Goal: Navigation & Orientation: Find specific page/section

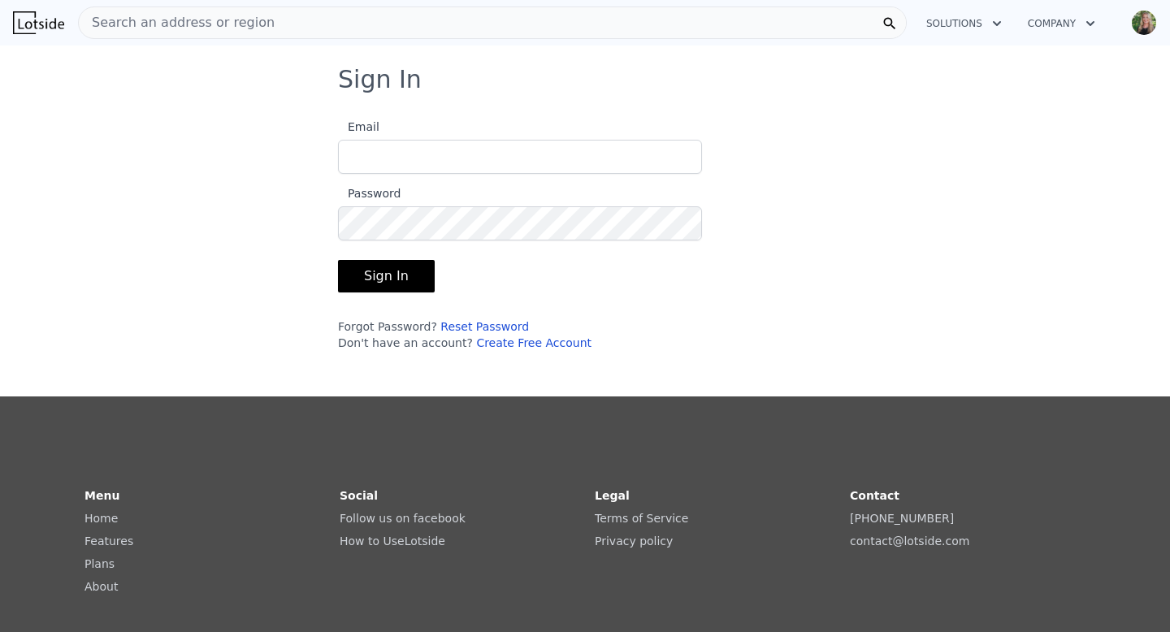
type input "[EMAIL_ADDRESS][DOMAIN_NAME]"
click at [401, 284] on button "Sign In" at bounding box center [386, 276] width 97 height 32
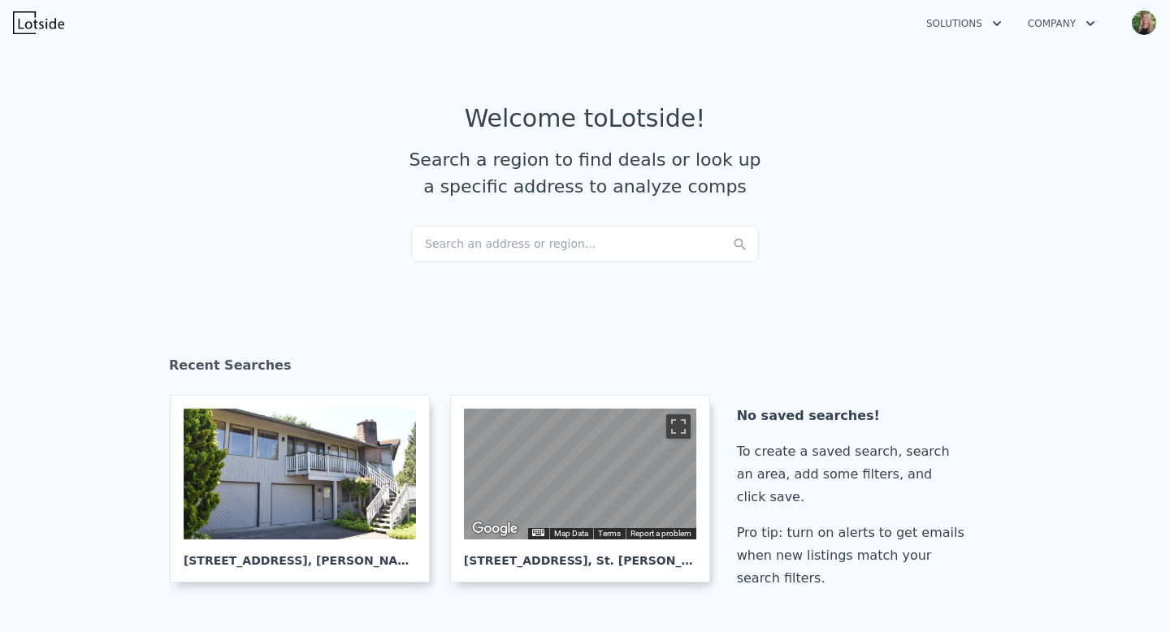
click at [1144, 32] on img "button" at bounding box center [1144, 23] width 26 height 26
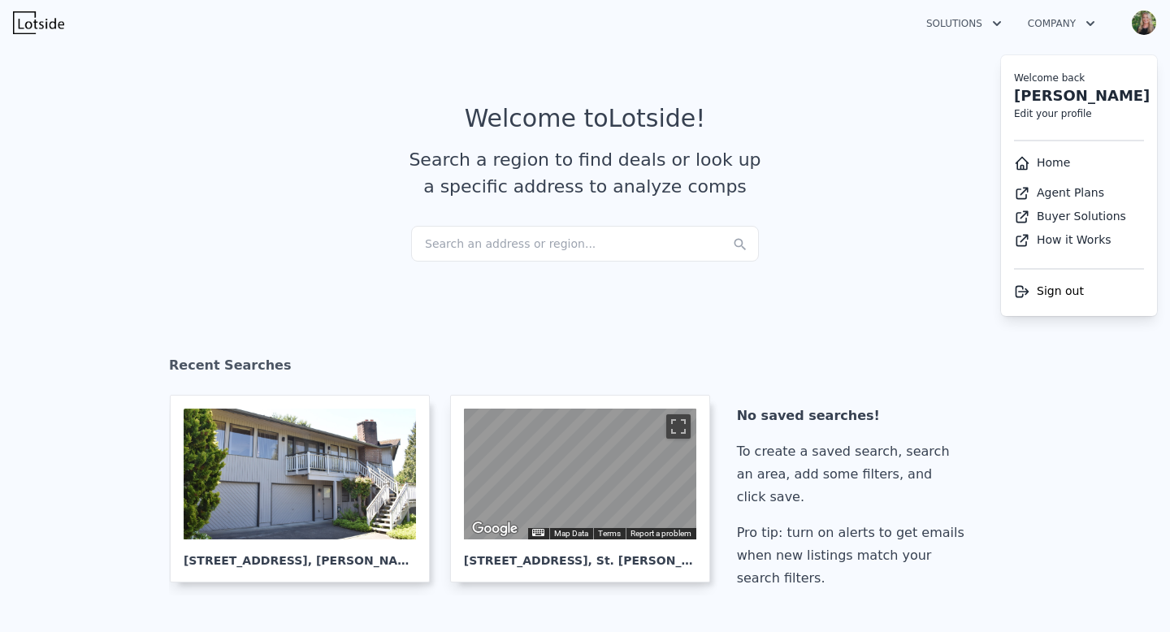
click at [1070, 26] on button "Company" at bounding box center [1060, 23] width 93 height 29
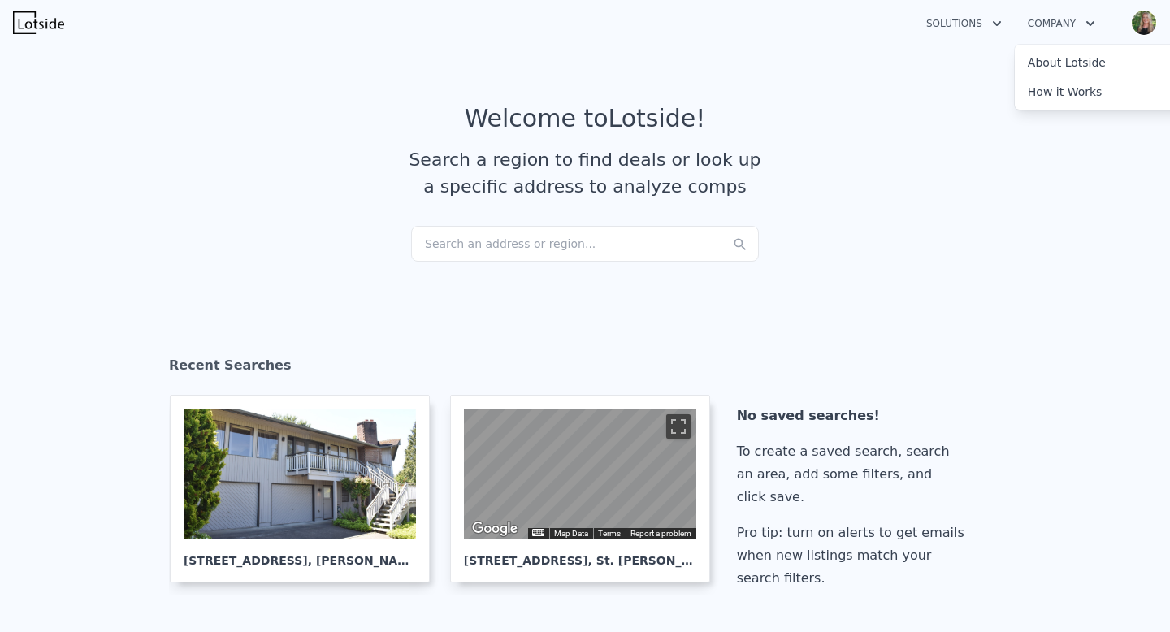
click at [978, 24] on button "Solutions" at bounding box center [964, 23] width 102 height 29
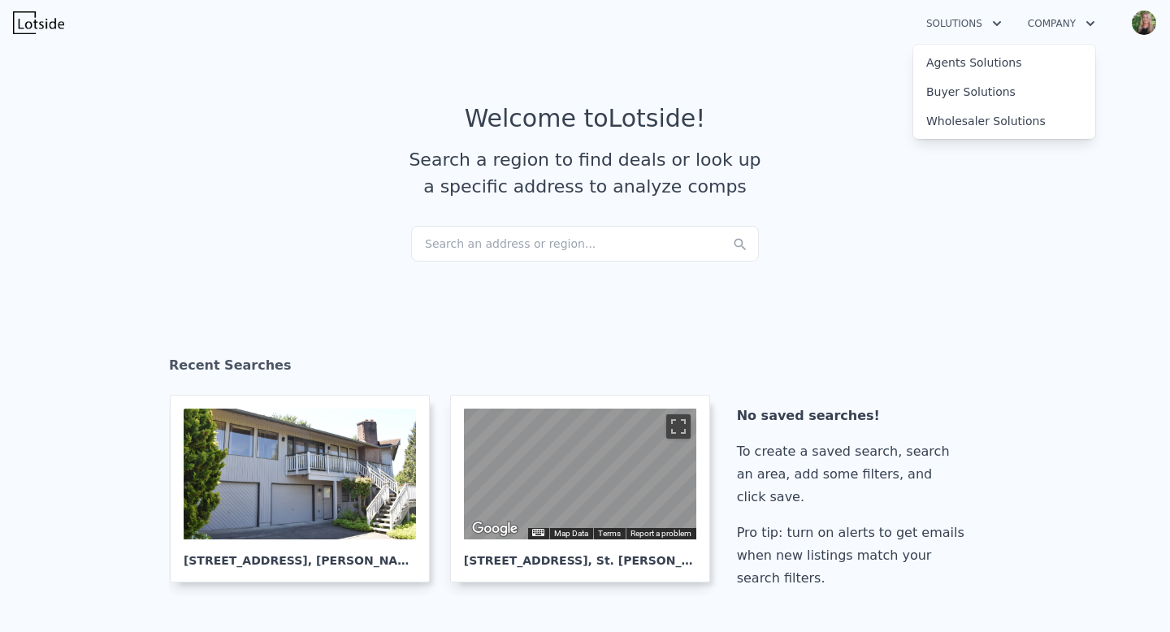
click at [1151, 26] on img "button" at bounding box center [1144, 23] width 26 height 26
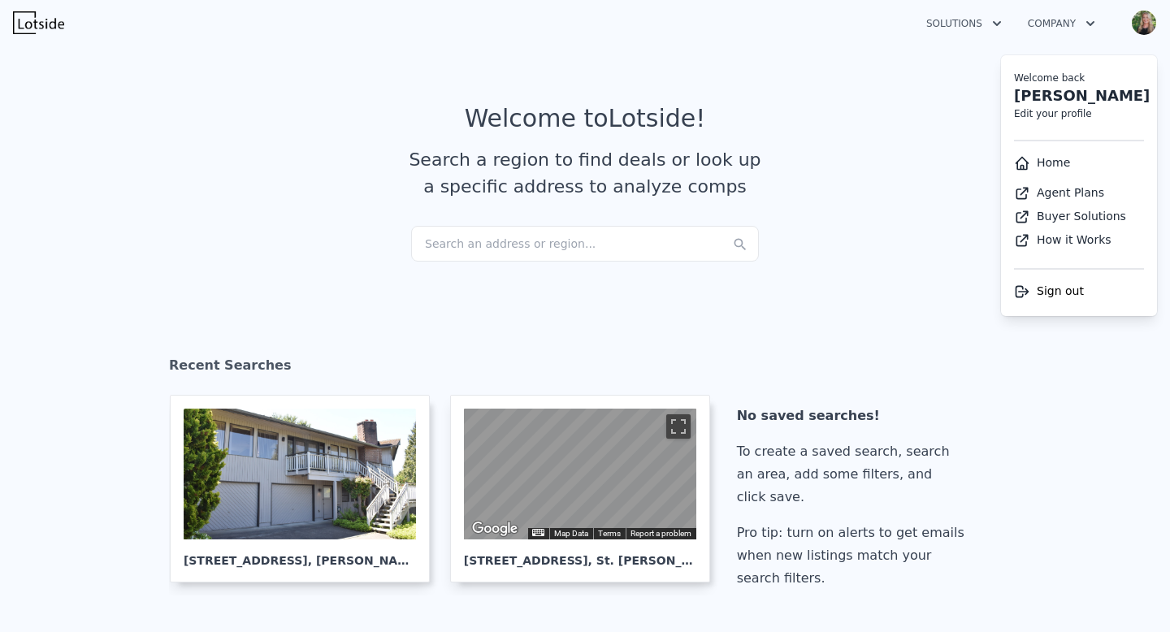
click at [1062, 161] on link "Home" at bounding box center [1042, 162] width 56 height 13
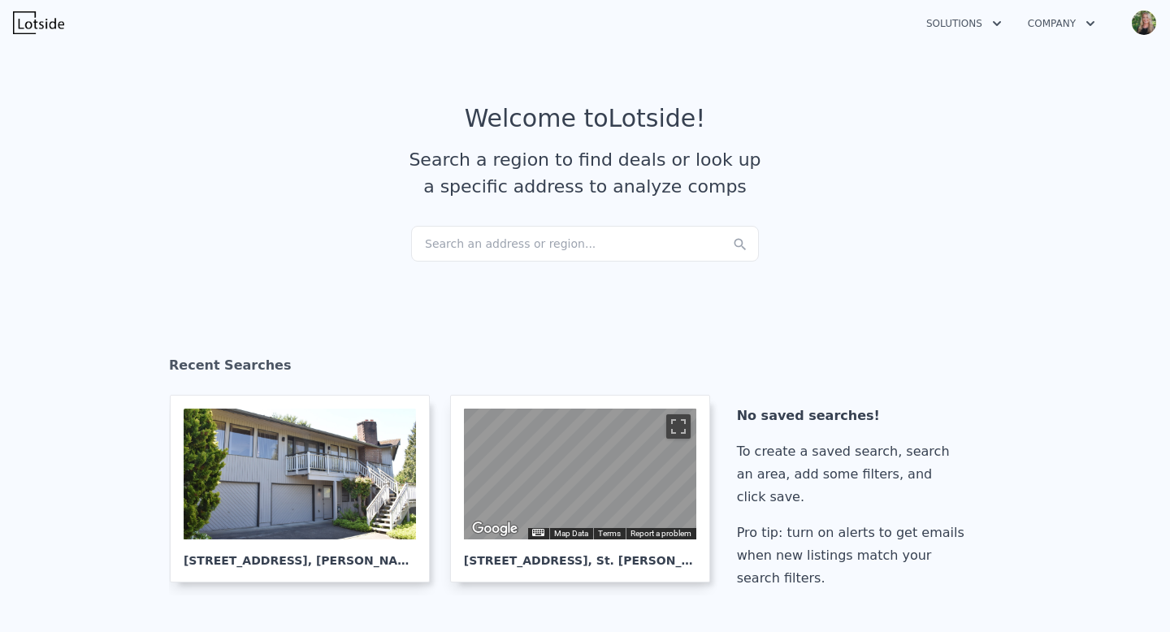
click at [1143, 19] on img "button" at bounding box center [1144, 23] width 26 height 26
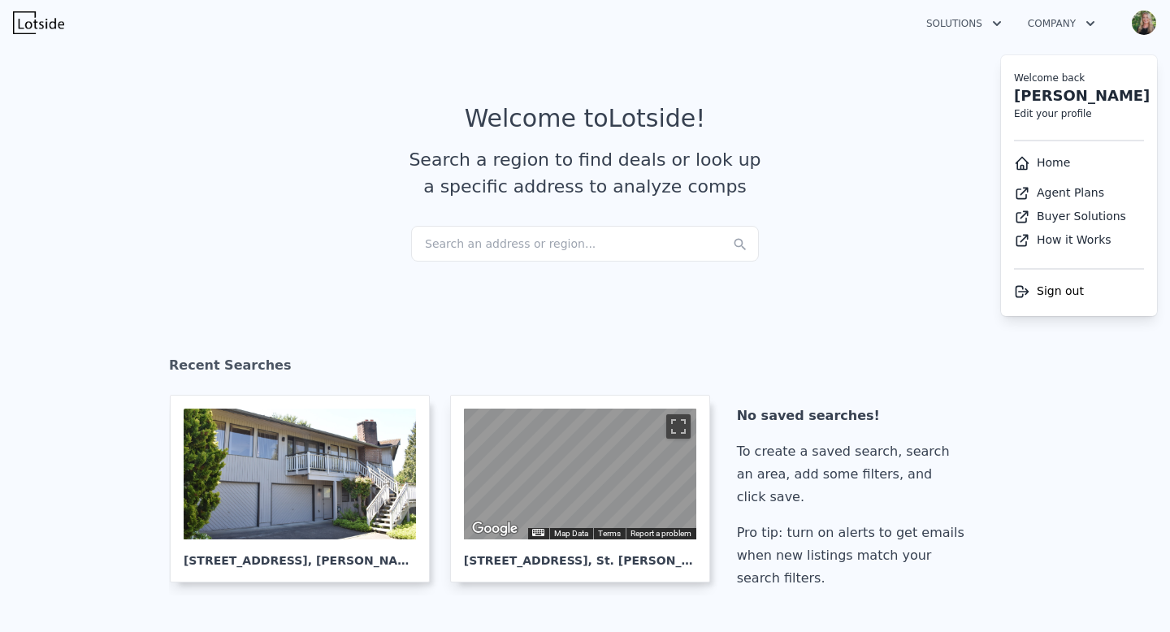
click at [1071, 25] on button "Company" at bounding box center [1060, 23] width 93 height 29
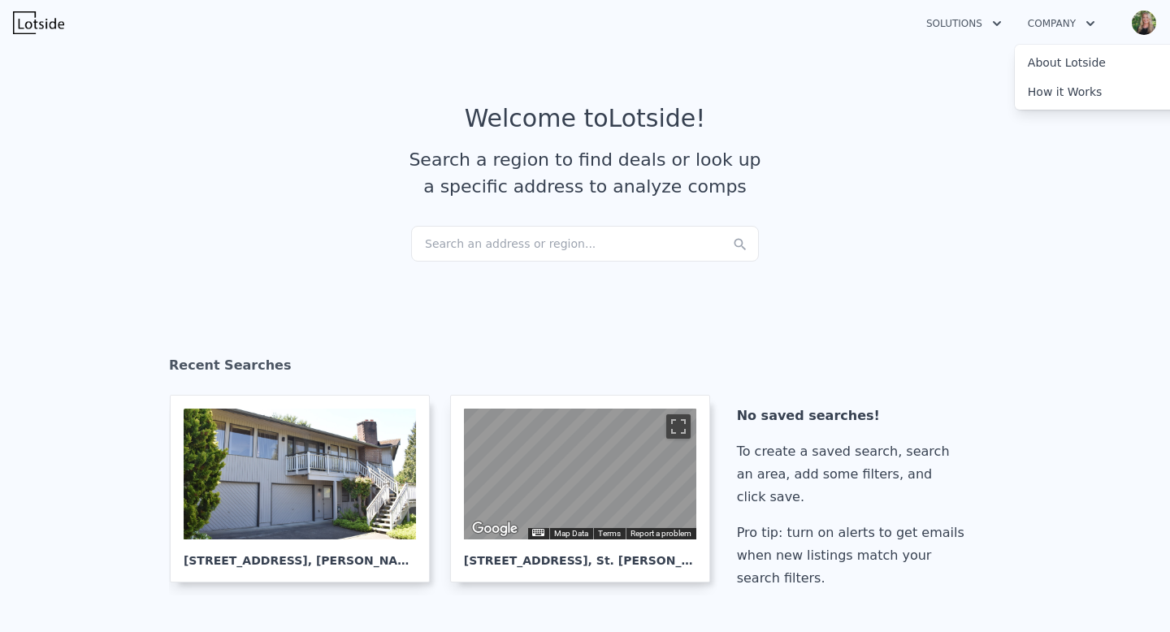
click at [29, 25] on img at bounding box center [38, 22] width 51 height 23
